Goal: Task Accomplishment & Management: Complete application form

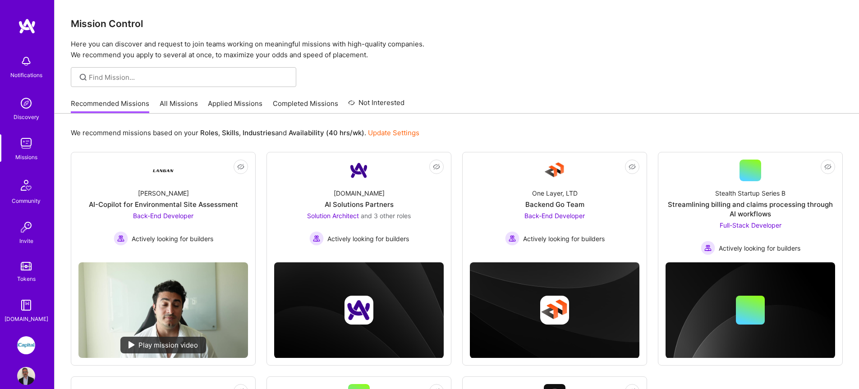
click at [252, 106] on link "Applied Missions" at bounding box center [235, 106] width 55 height 15
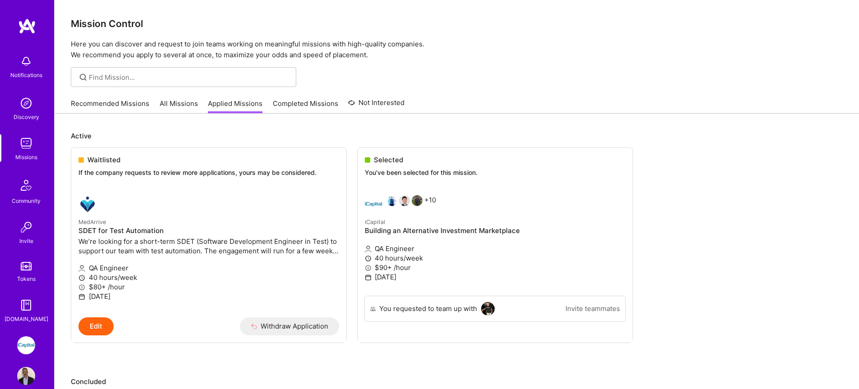
click at [99, 106] on link "Recommended Missions" at bounding box center [110, 106] width 78 height 15
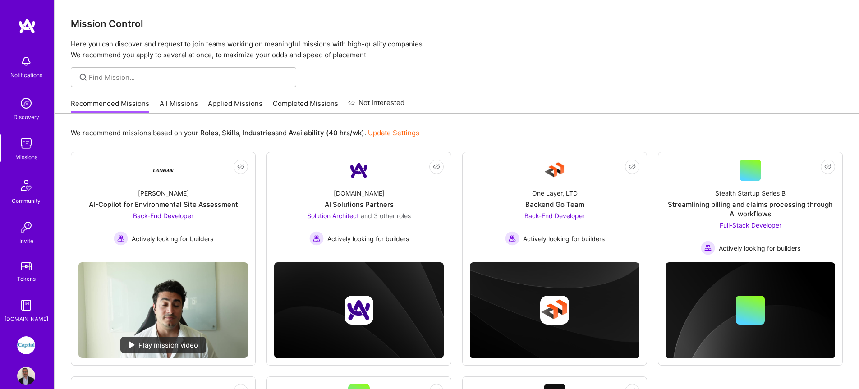
click at [199, 106] on div "Recommended Missions All Missions Applied Missions Completed Missions Not Inter…" at bounding box center [238, 103] width 334 height 19
click at [174, 103] on link "All Missions" at bounding box center [179, 106] width 38 height 15
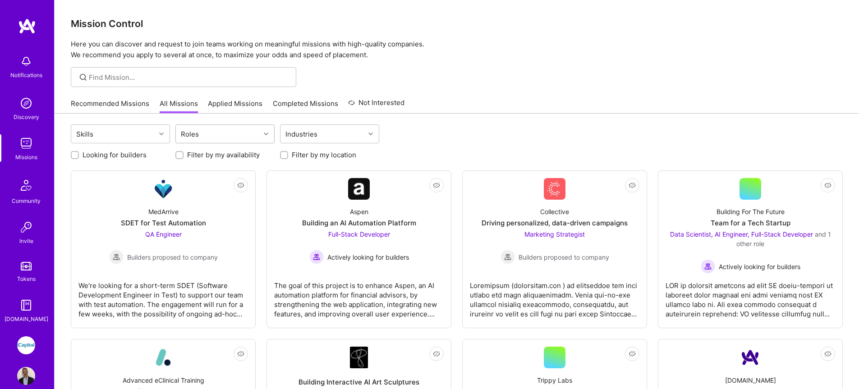
click at [207, 135] on div "Roles" at bounding box center [218, 134] width 84 height 18
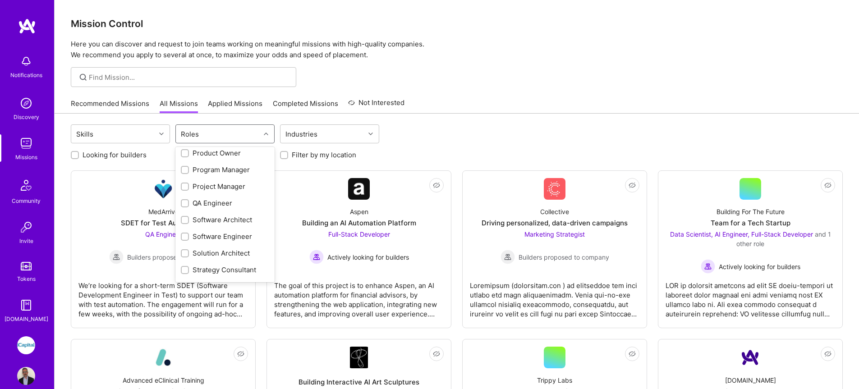
scroll to position [326, 0]
click at [205, 195] on div "QA Engineer" at bounding box center [225, 197] width 88 height 9
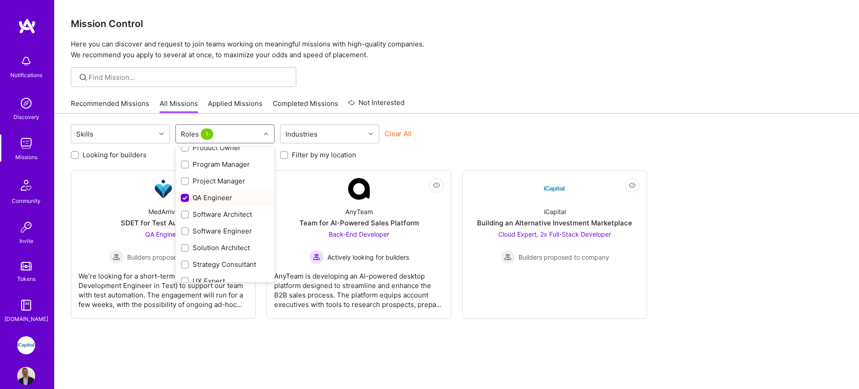
click at [205, 195] on div "QA Engineer" at bounding box center [225, 197] width 88 height 9
checkbox input "false"
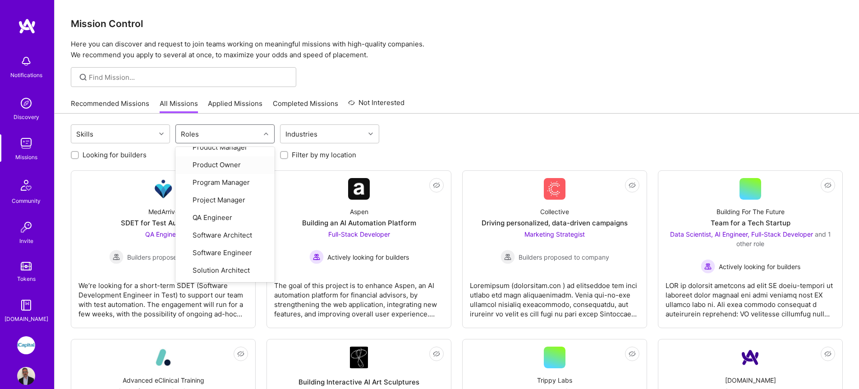
click at [397, 83] on div at bounding box center [457, 77] width 804 height 20
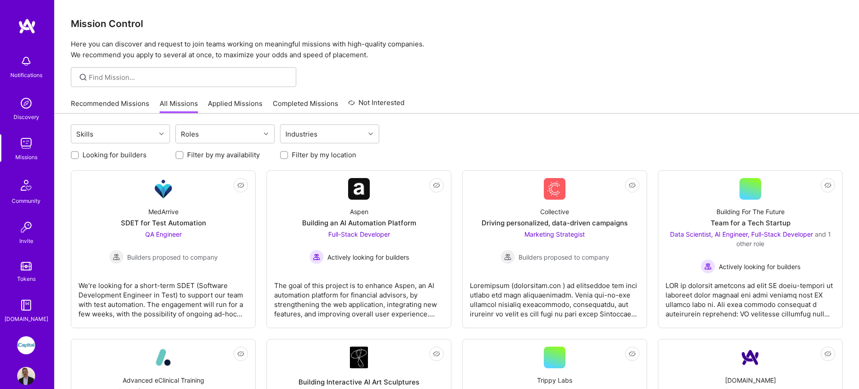
click at [31, 149] on img at bounding box center [26, 143] width 18 height 18
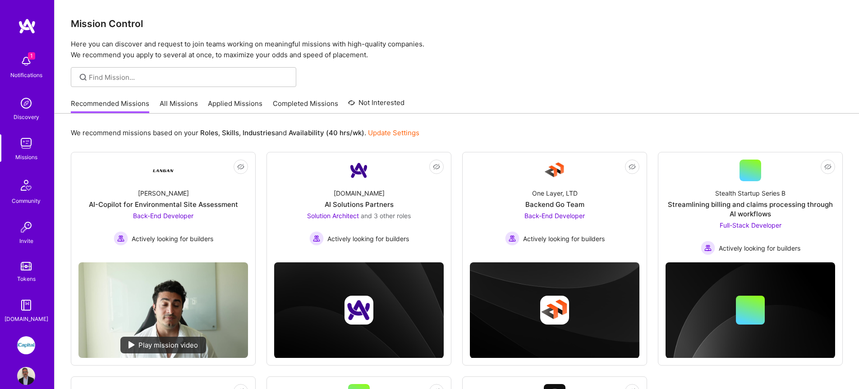
click at [23, 67] on img at bounding box center [26, 61] width 18 height 18
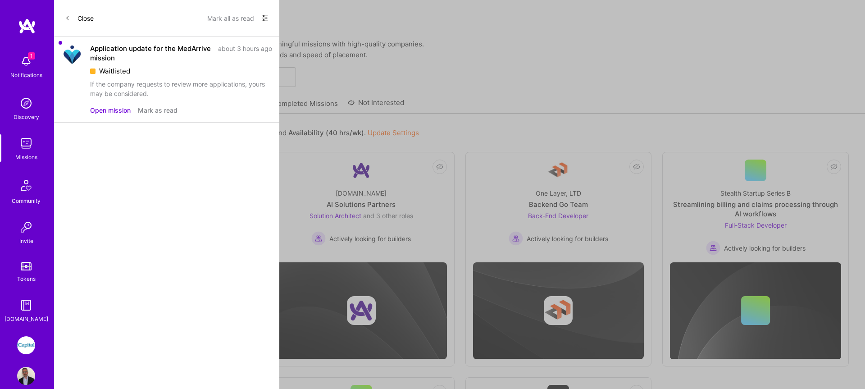
click at [162, 68] on div "Waitlisted" at bounding box center [181, 70] width 182 height 9
click at [117, 112] on button "Open mission" at bounding box center [110, 109] width 41 height 9
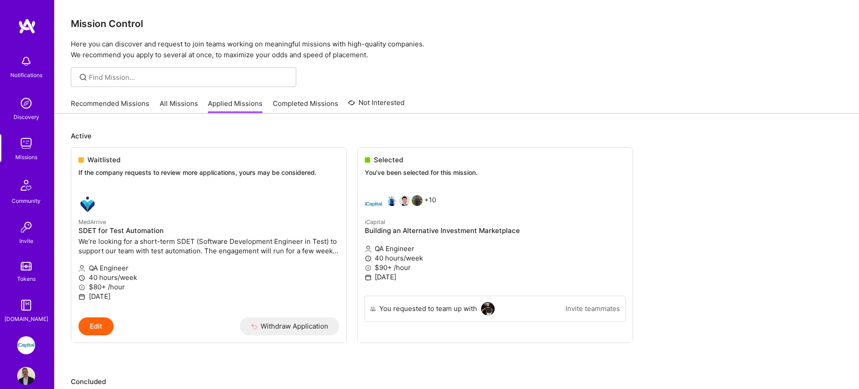
click at [182, 104] on link "All Missions" at bounding box center [179, 106] width 38 height 15
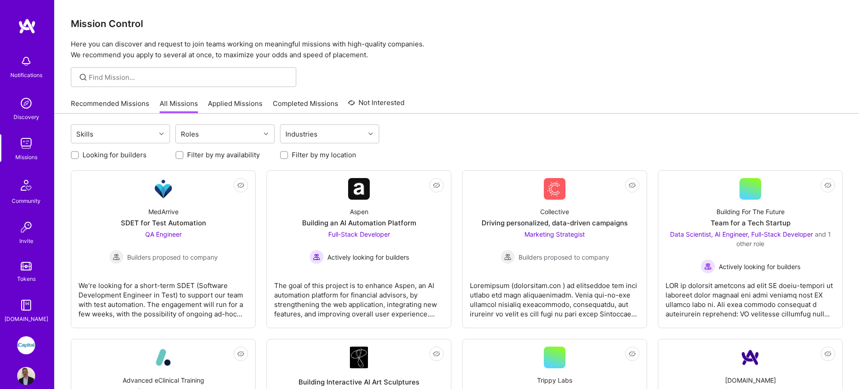
click at [127, 103] on link "Recommended Missions" at bounding box center [110, 106] width 78 height 15
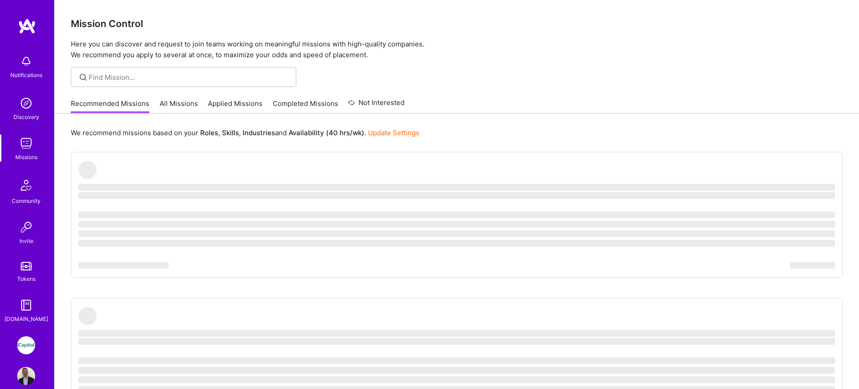
click at [31, 342] on img at bounding box center [26, 345] width 18 height 18
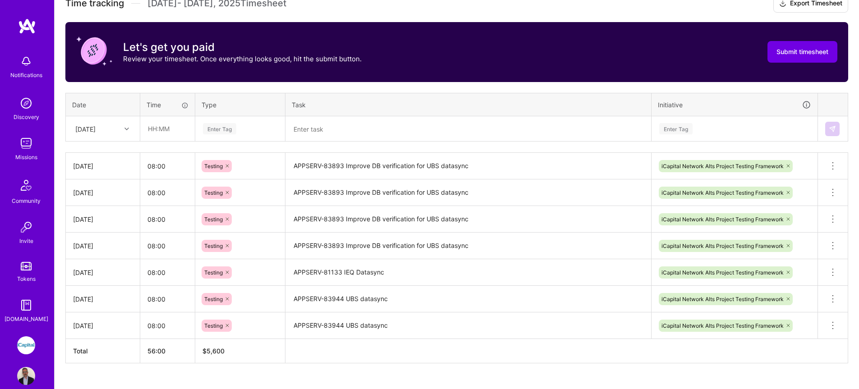
scroll to position [269, 0]
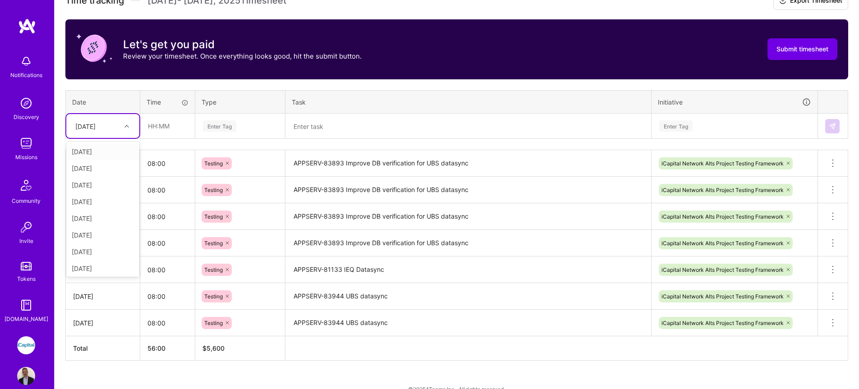
click at [117, 133] on div "Mon, Sep 15" at bounding box center [96, 126] width 50 height 15
click at [110, 200] on div "Wed, Sep 10" at bounding box center [102, 200] width 73 height 17
click at [160, 124] on input "text" at bounding box center [168, 126] width 54 height 24
type input "08:00"
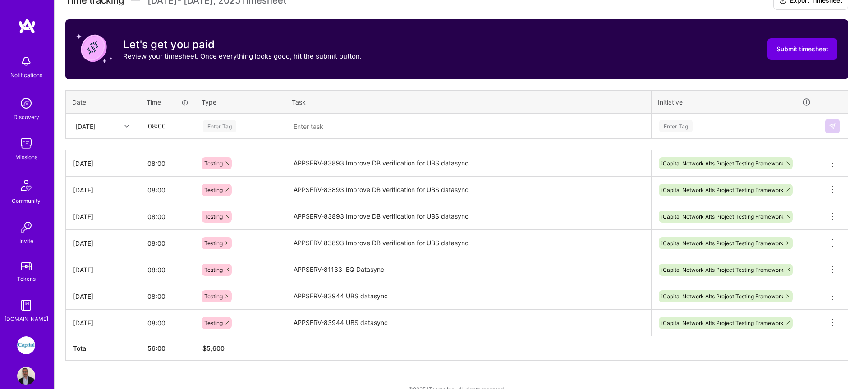
click at [209, 129] on div "Enter Tag" at bounding box center [219, 126] width 33 height 14
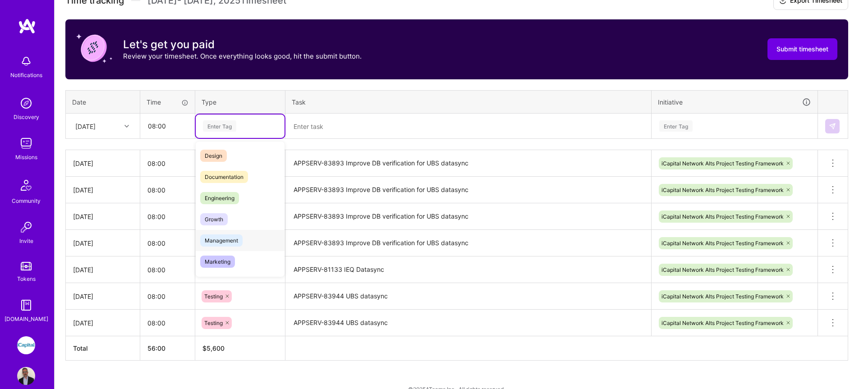
scroll to position [160, 0]
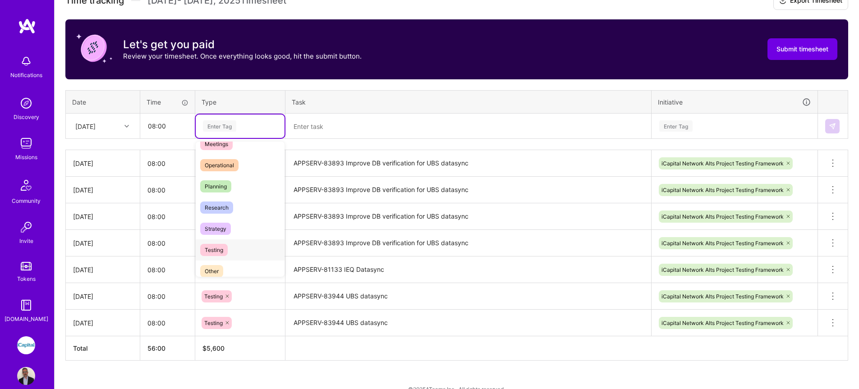
click at [227, 247] on span "Testing" at bounding box center [213, 250] width 27 height 12
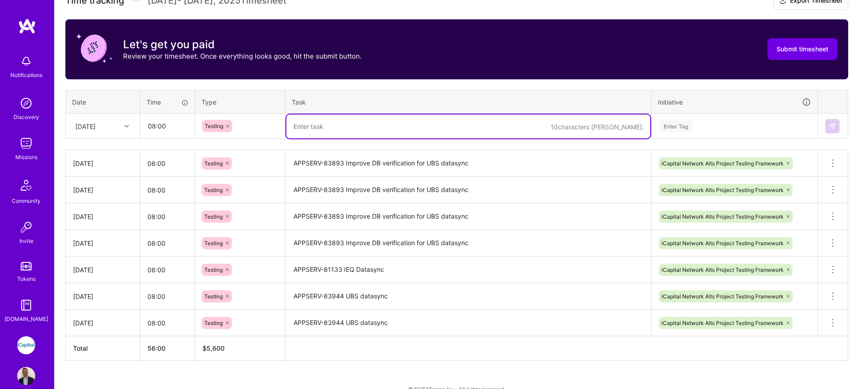
click at [328, 134] on textarea at bounding box center [468, 126] width 364 height 24
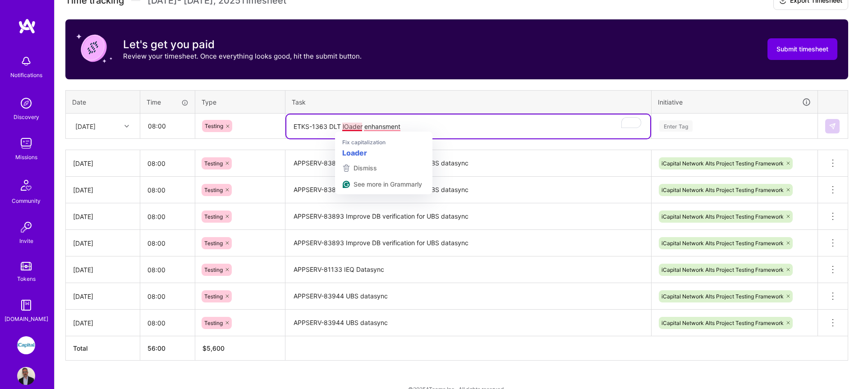
click at [347, 127] on textarea "ETKS-1363 DLT lOader enhansment" at bounding box center [468, 126] width 364 height 24
type textarea "ETKS-1363 DLT Loader enhancement"
click at [677, 128] on div "Enter Tag" at bounding box center [675, 126] width 33 height 14
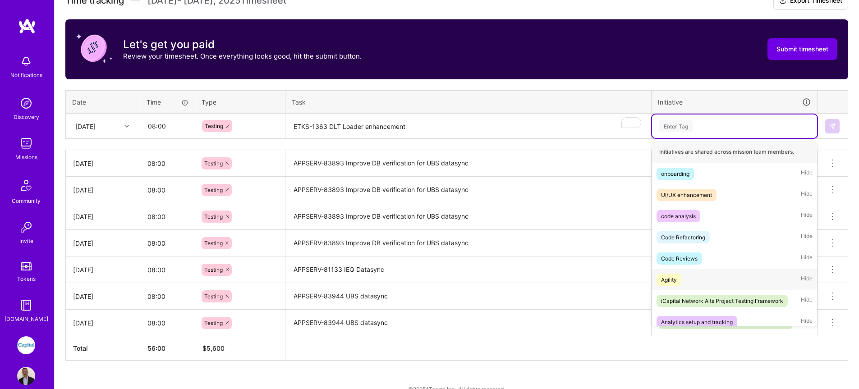
scroll to position [2, 0]
click at [720, 297] on div "iCapital Network Alts Project Testing Framework" at bounding box center [722, 299] width 122 height 9
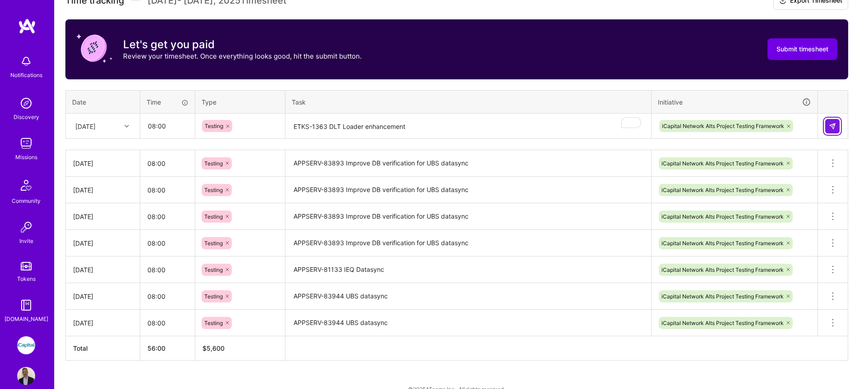
click at [833, 124] on img at bounding box center [831, 126] width 7 height 7
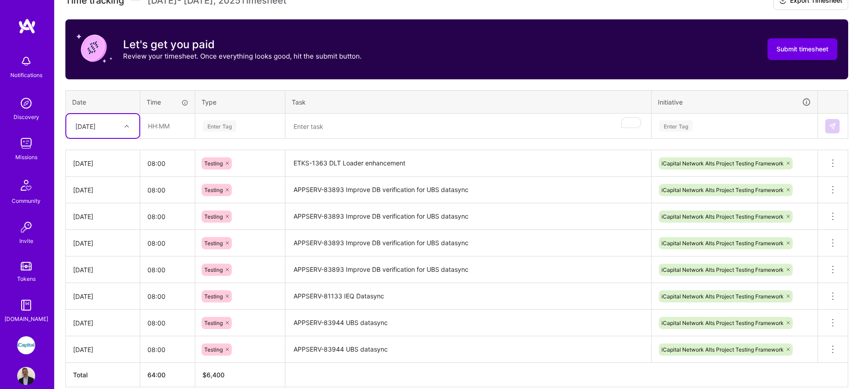
click at [124, 129] on div at bounding box center [128, 126] width 14 height 12
click at [92, 203] on div "Thu, Sep 11" at bounding box center [102, 200] width 73 height 17
click at [168, 128] on input "text" at bounding box center [168, 126] width 54 height 24
type input "08:00"
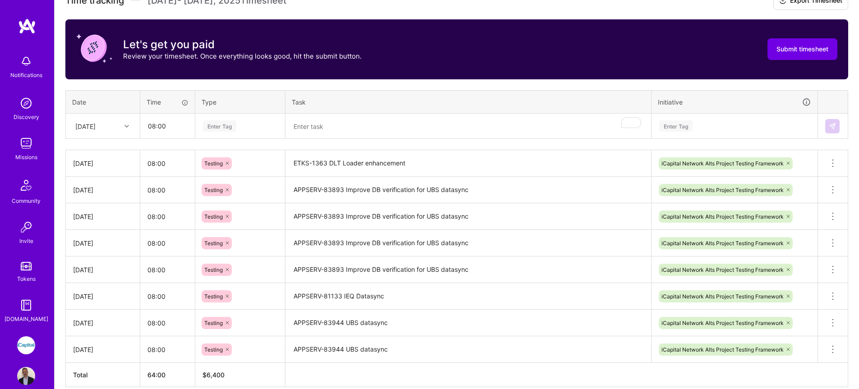
click at [225, 117] on div "Enter Tag" at bounding box center [240, 125] width 89 height 23
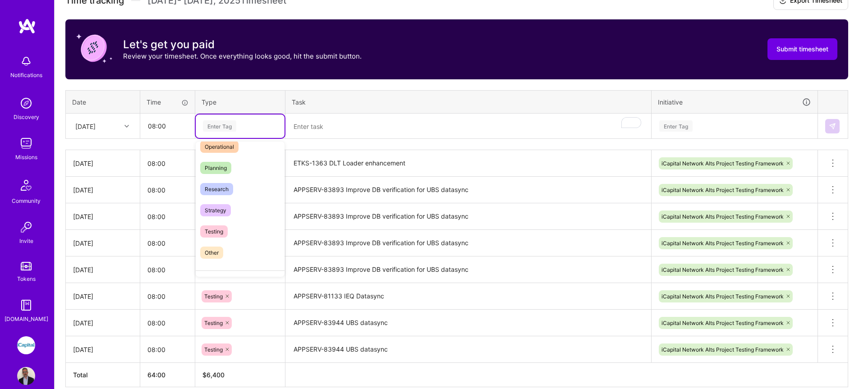
scroll to position [179, 0]
click at [230, 232] on div "Testing" at bounding box center [240, 230] width 89 height 21
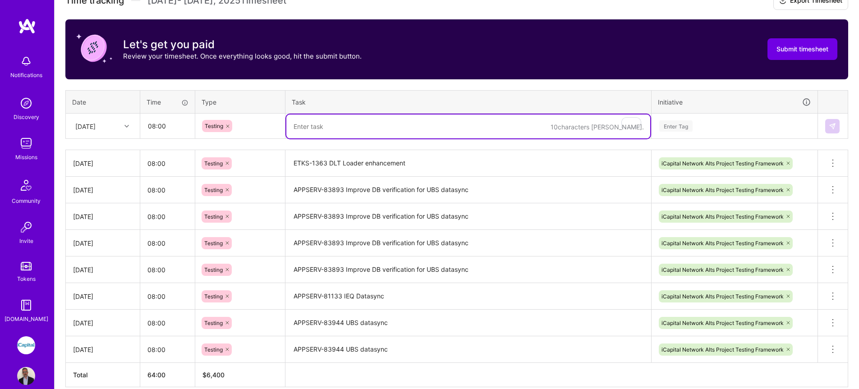
click at [314, 120] on textarea "To enrich screen reader interactions, please activate Accessibility in Grammarl…" at bounding box center [468, 126] width 364 height 24
type textarea "Finalized UBS Datasync automation coverage"
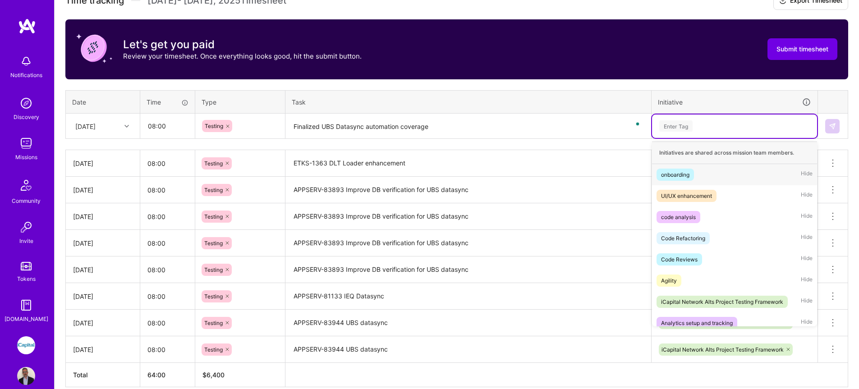
click at [668, 125] on div "Enter Tag" at bounding box center [675, 126] width 33 height 14
click at [696, 300] on div "iCapital Network Alts Project Testing Framework" at bounding box center [722, 301] width 122 height 9
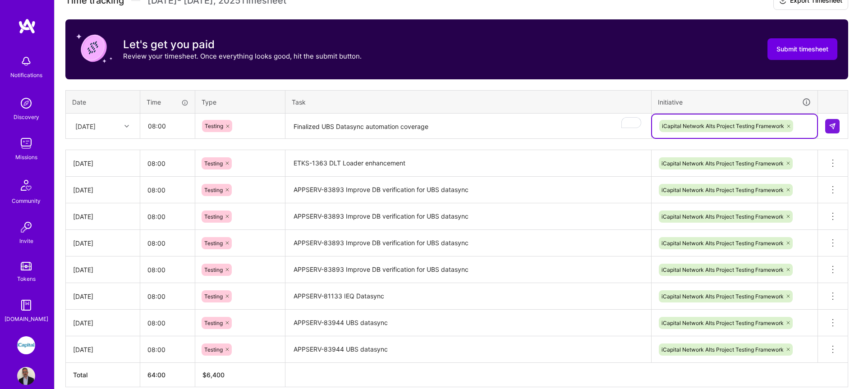
click at [837, 116] on td at bounding box center [833, 126] width 30 height 25
click at [834, 122] on button at bounding box center [832, 126] width 14 height 14
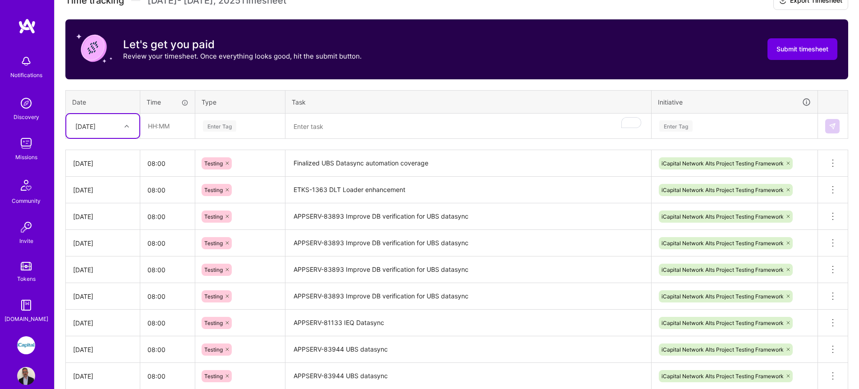
click at [124, 127] on icon at bounding box center [126, 126] width 5 height 5
click at [90, 238] on div "Fri, Sep 12" at bounding box center [102, 238] width 73 height 17
click at [172, 126] on input "text" at bounding box center [168, 126] width 54 height 24
type input "08:00"
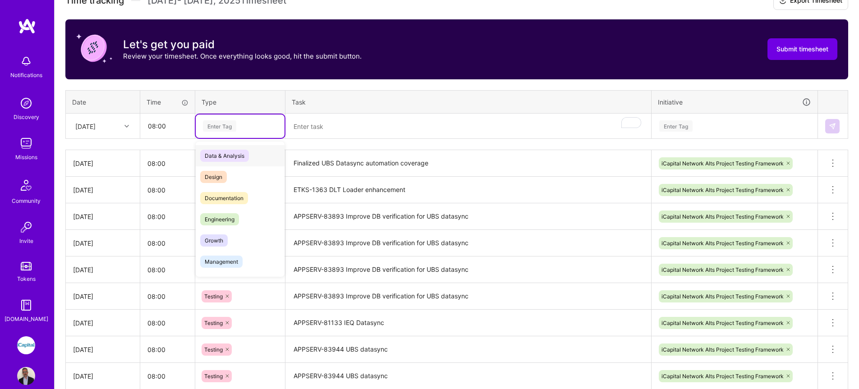
click at [225, 128] on div "Enter Tag" at bounding box center [219, 126] width 33 height 14
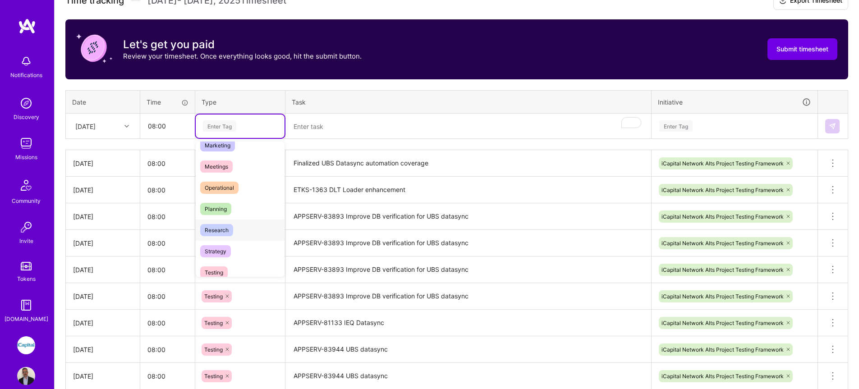
scroll to position [137, 0]
click at [228, 173] on span "Meetings" at bounding box center [216, 167] width 32 height 12
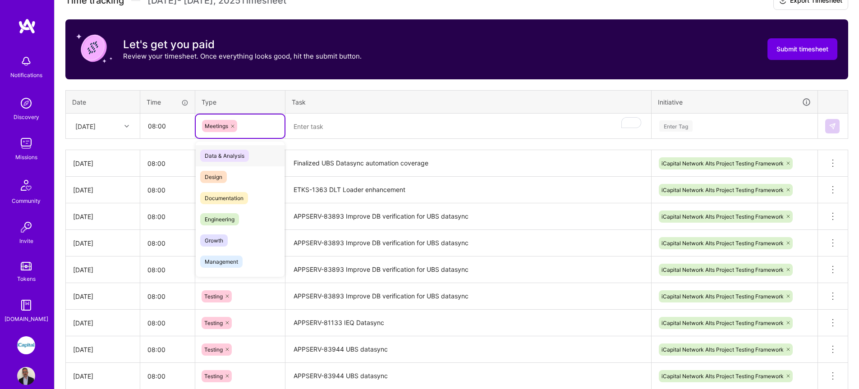
click at [234, 126] on icon at bounding box center [232, 126] width 5 height 5
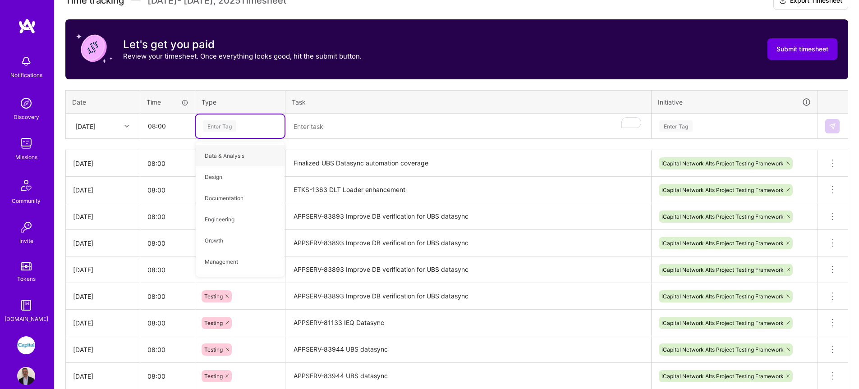
click at [234, 127] on div "Enter Tag" at bounding box center [219, 126] width 33 height 14
click at [234, 126] on div "Enter Tag" at bounding box center [219, 126] width 33 height 14
click at [226, 179] on span "Testing" at bounding box center [213, 176] width 27 height 12
click at [312, 131] on textarea "To enrich screen reader interactions, please activate Accessibility in Grammarl…" at bounding box center [468, 126] width 364 height 24
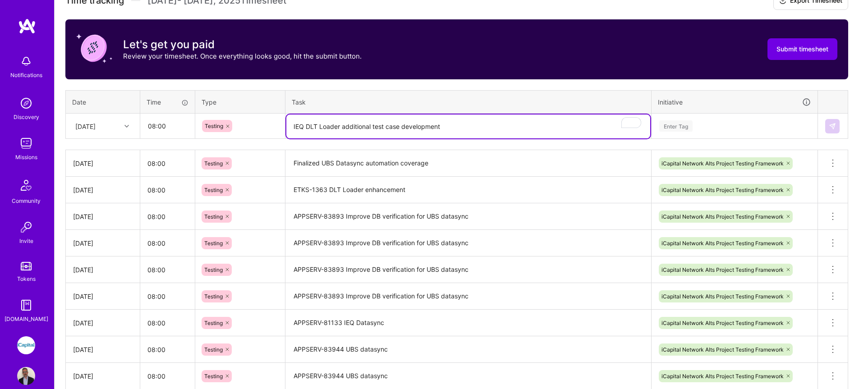
type textarea "IEQ DLT Loader additional test case development"
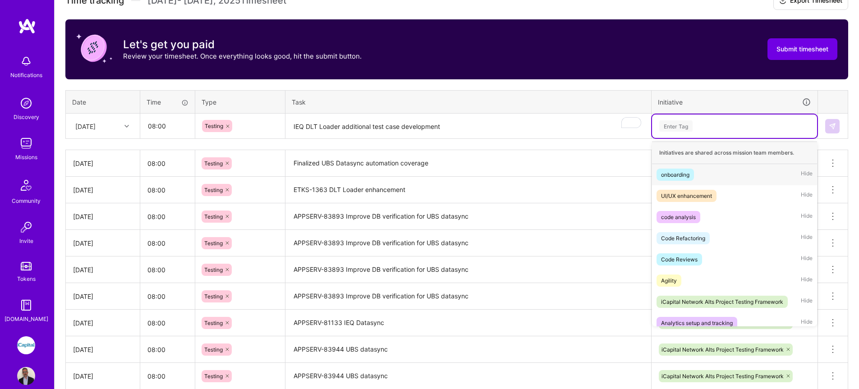
click at [688, 116] on div "Enter Tag" at bounding box center [734, 125] width 165 height 23
click at [677, 301] on div "iCapital Network Alts Project Testing Framework" at bounding box center [722, 301] width 122 height 9
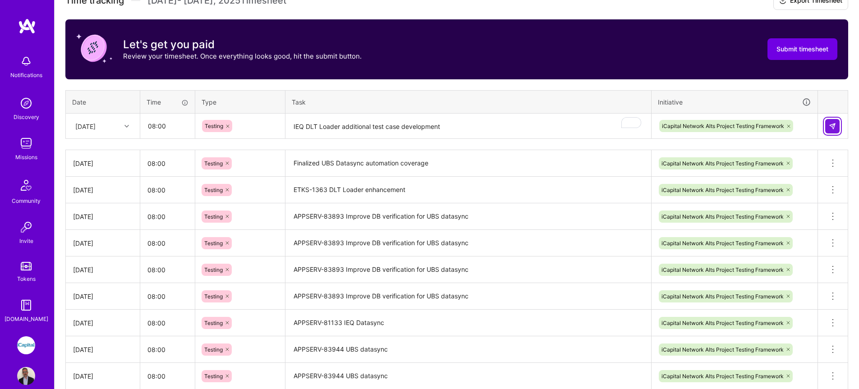
click at [829, 126] on img at bounding box center [831, 126] width 7 height 7
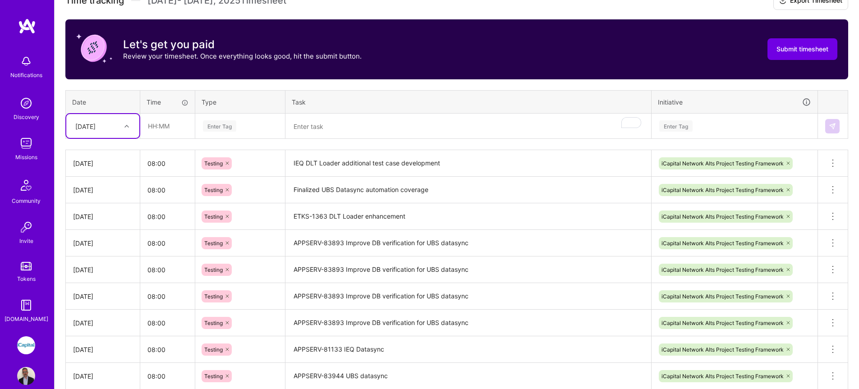
scroll to position [0, 0]
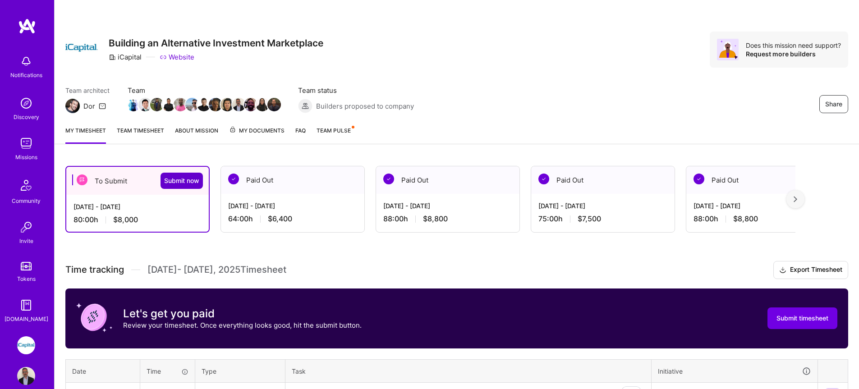
click at [184, 181] on span "Submit now" at bounding box center [181, 180] width 35 height 9
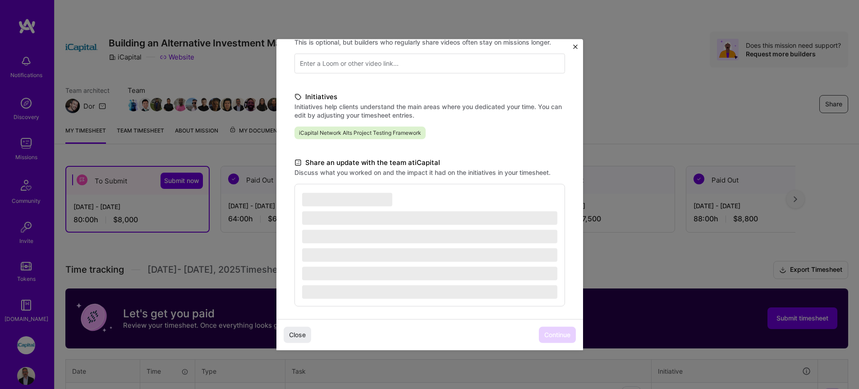
scroll to position [169, 0]
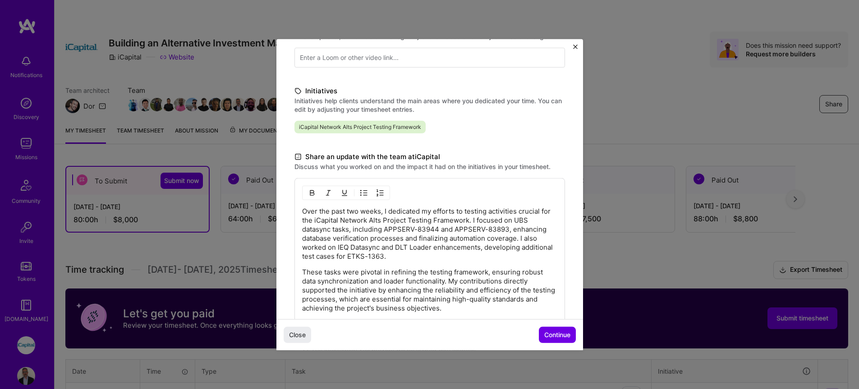
click at [576, 48] on img "Close" at bounding box center [575, 46] width 5 height 5
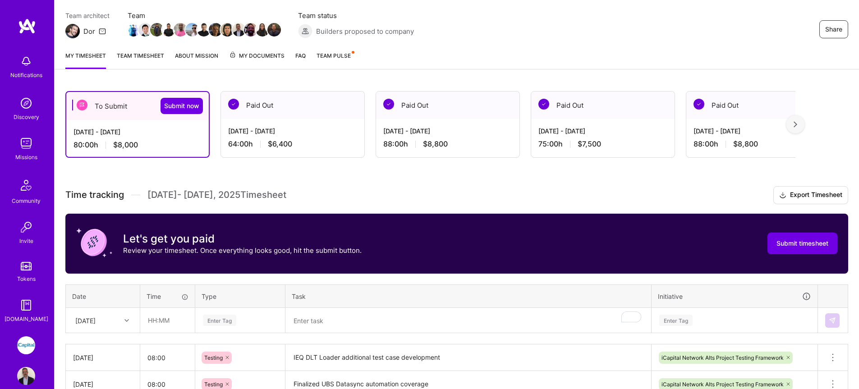
scroll to position [73, 0]
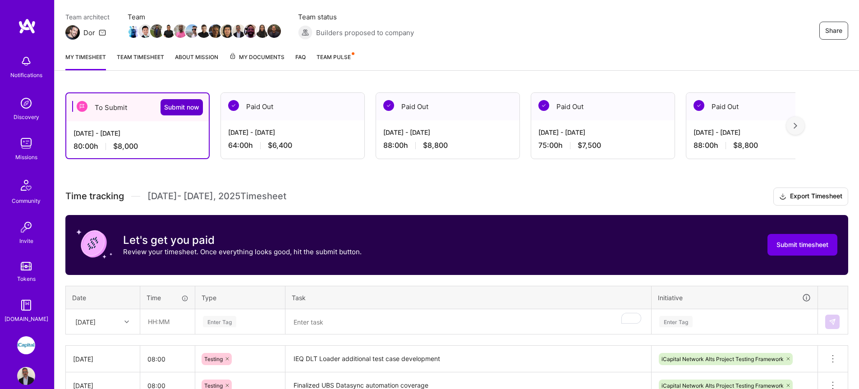
click at [186, 106] on span "Submit now" at bounding box center [181, 107] width 35 height 9
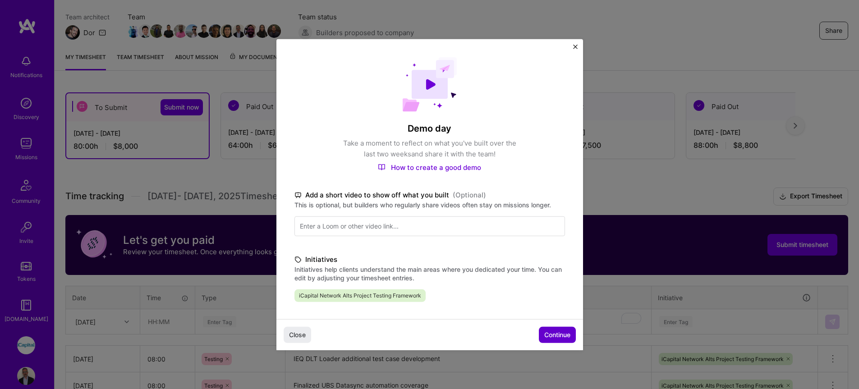
click at [563, 333] on span "Continue" at bounding box center [557, 334] width 26 height 9
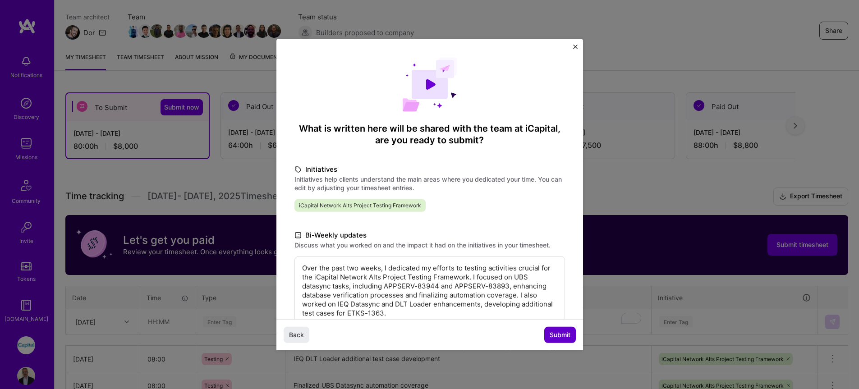
click at [558, 333] on span "Submit" at bounding box center [559, 334] width 21 height 9
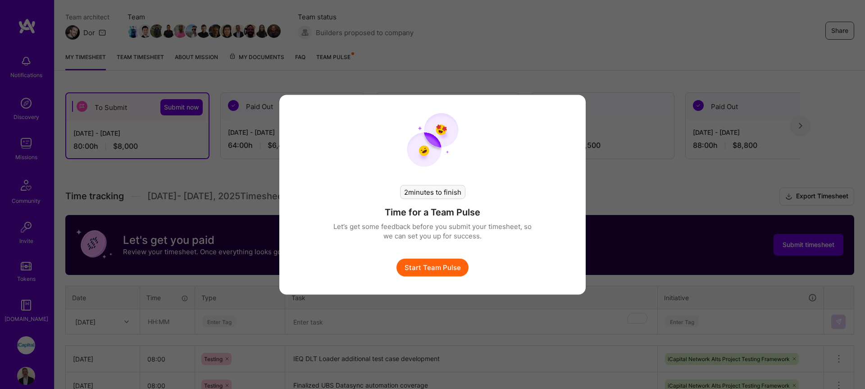
click at [441, 268] on button "Start Team Pulse" at bounding box center [433, 267] width 72 height 18
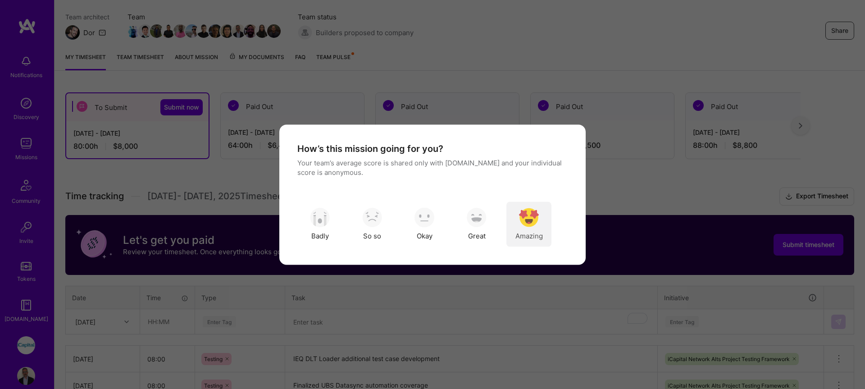
click at [532, 236] on span "Amazing" at bounding box center [529, 235] width 27 height 9
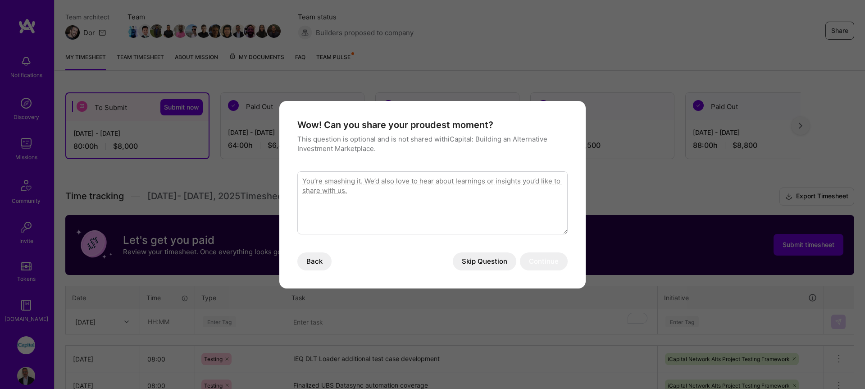
click at [497, 262] on button "Skip Question" at bounding box center [485, 261] width 64 height 18
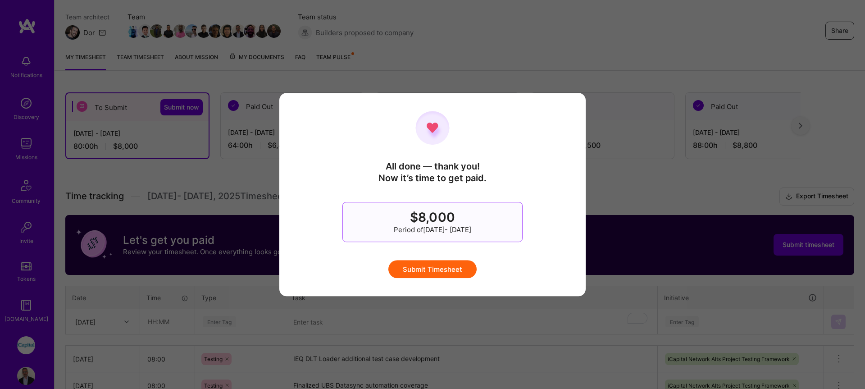
click at [449, 268] on button "Submit Timesheet" at bounding box center [433, 269] width 88 height 18
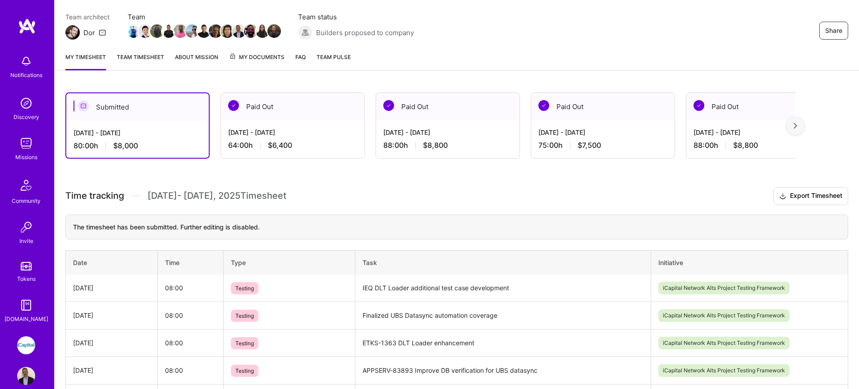
click at [22, 144] on img at bounding box center [26, 143] width 18 height 18
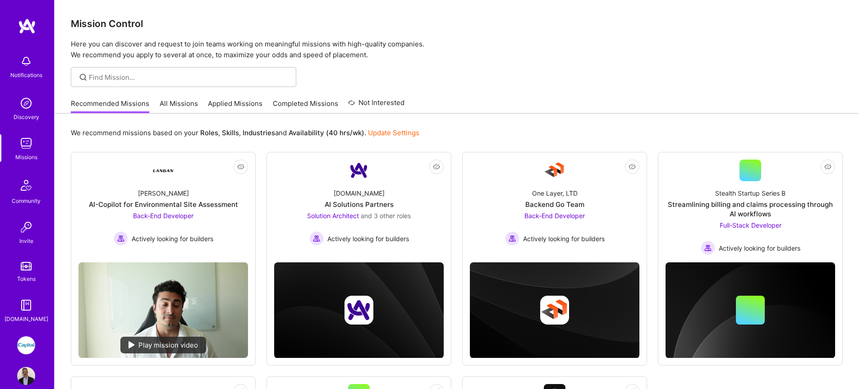
click at [174, 102] on link "All Missions" at bounding box center [179, 106] width 38 height 15
